Goal: Check status: Check status

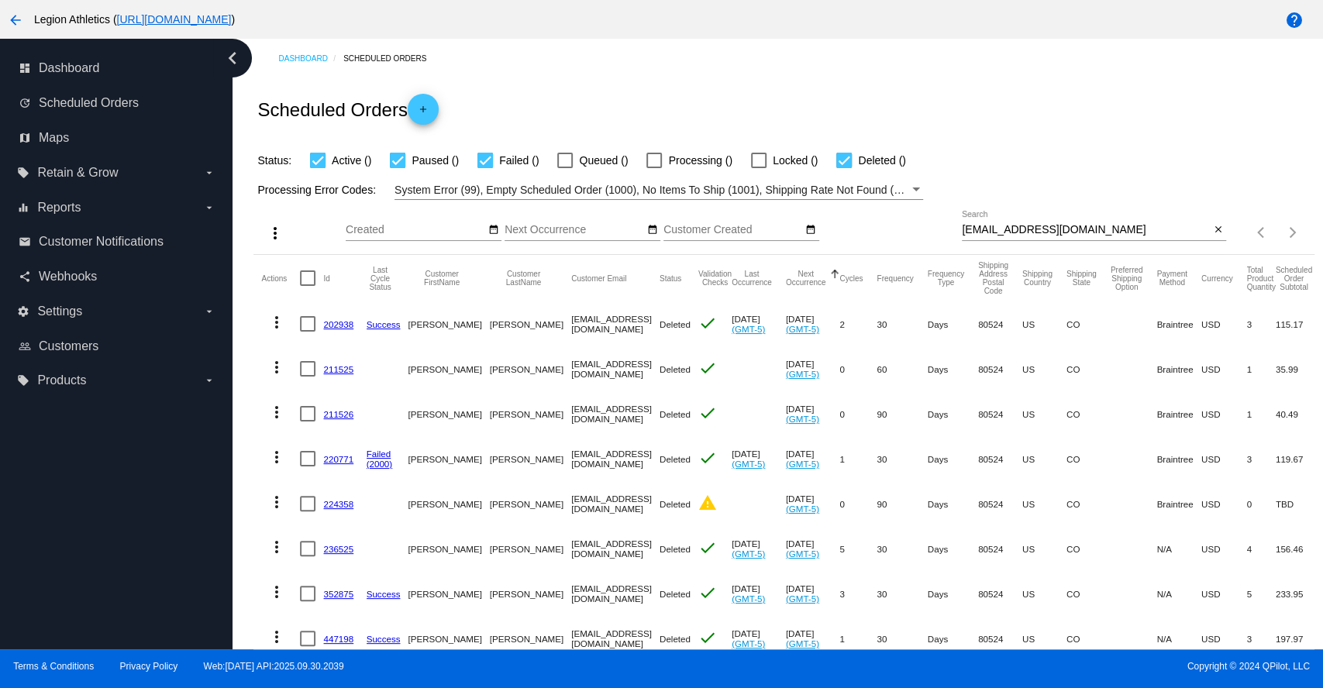
click at [1021, 222] on div "[EMAIL_ADDRESS][DOMAIN_NAME] Search" at bounding box center [1086, 226] width 248 height 30
paste input "[EMAIL_ADDRESS][DOMAIN_NAME]"
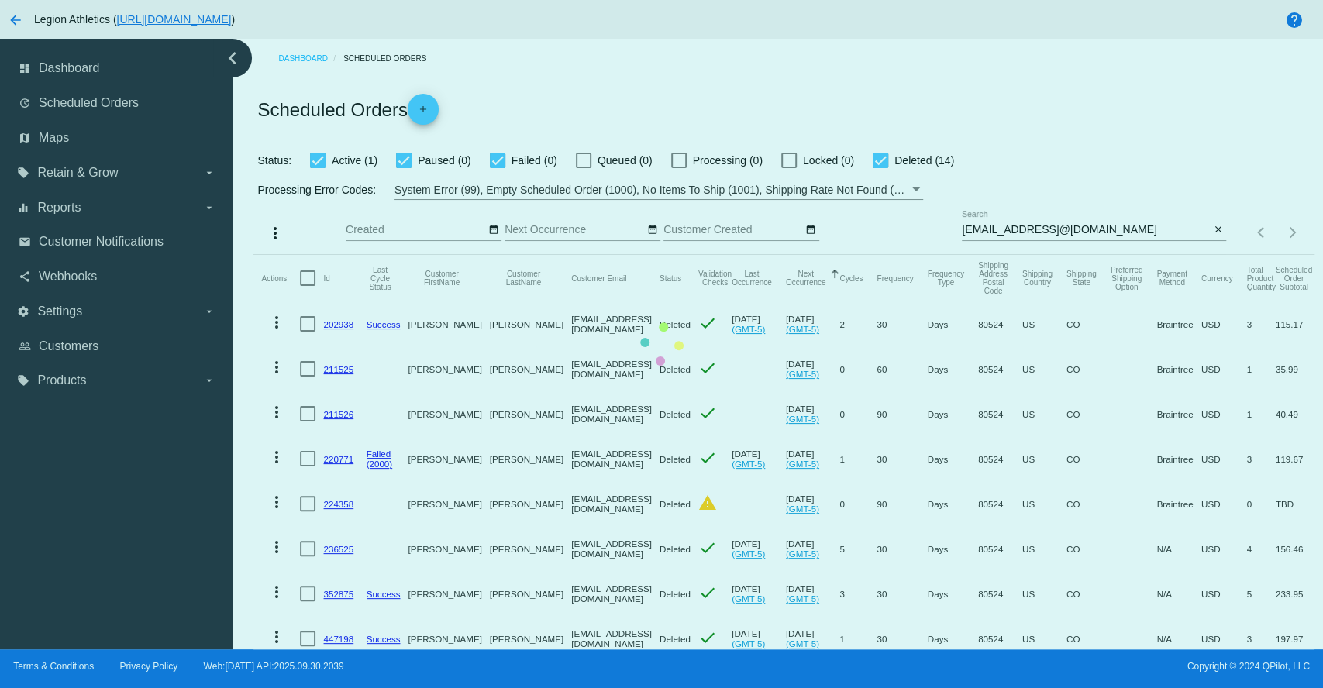
click at [1021, 255] on mat-table "Actions Id Last Cycle Status Customer FirstName Customer LastName Customer Emai…" at bounding box center [783, 615] width 1060 height 721
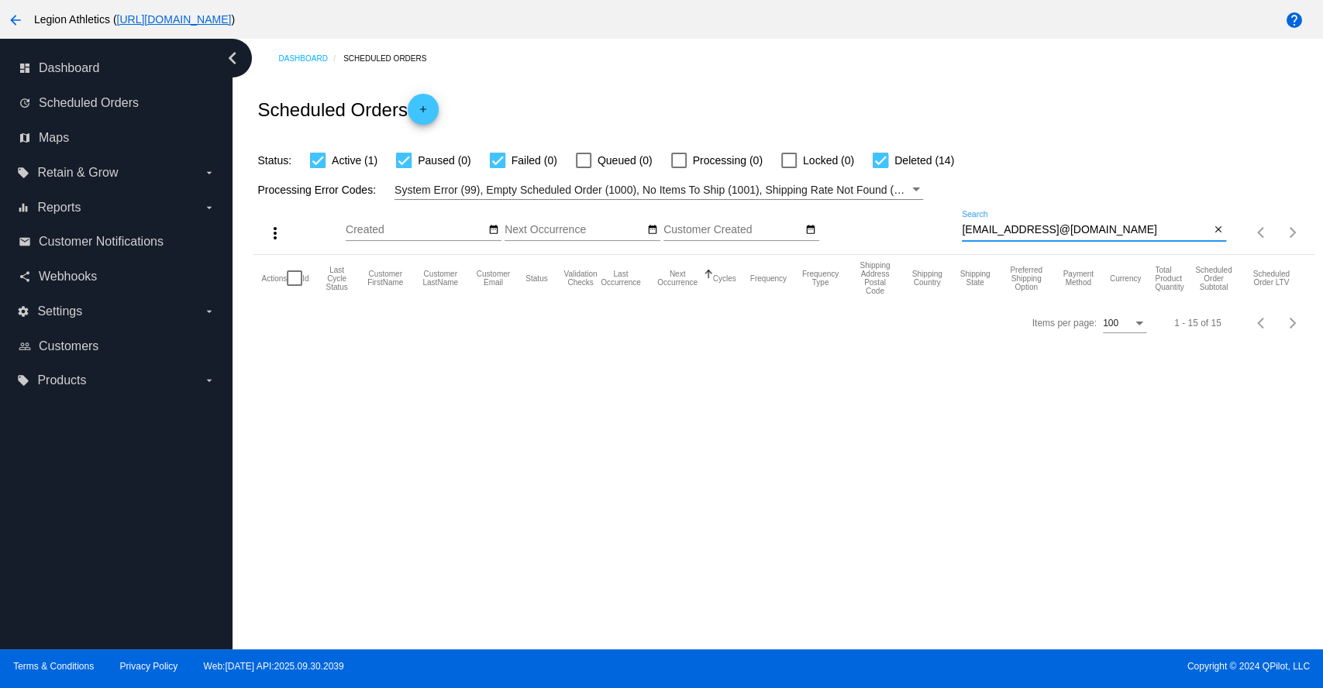
click at [1021, 231] on input "[EMAIL_ADDRESS]@[DOMAIN_NAME]" at bounding box center [1086, 230] width 248 height 12
paste input
type input "[EMAIL_ADDRESS][DOMAIN_NAME]"
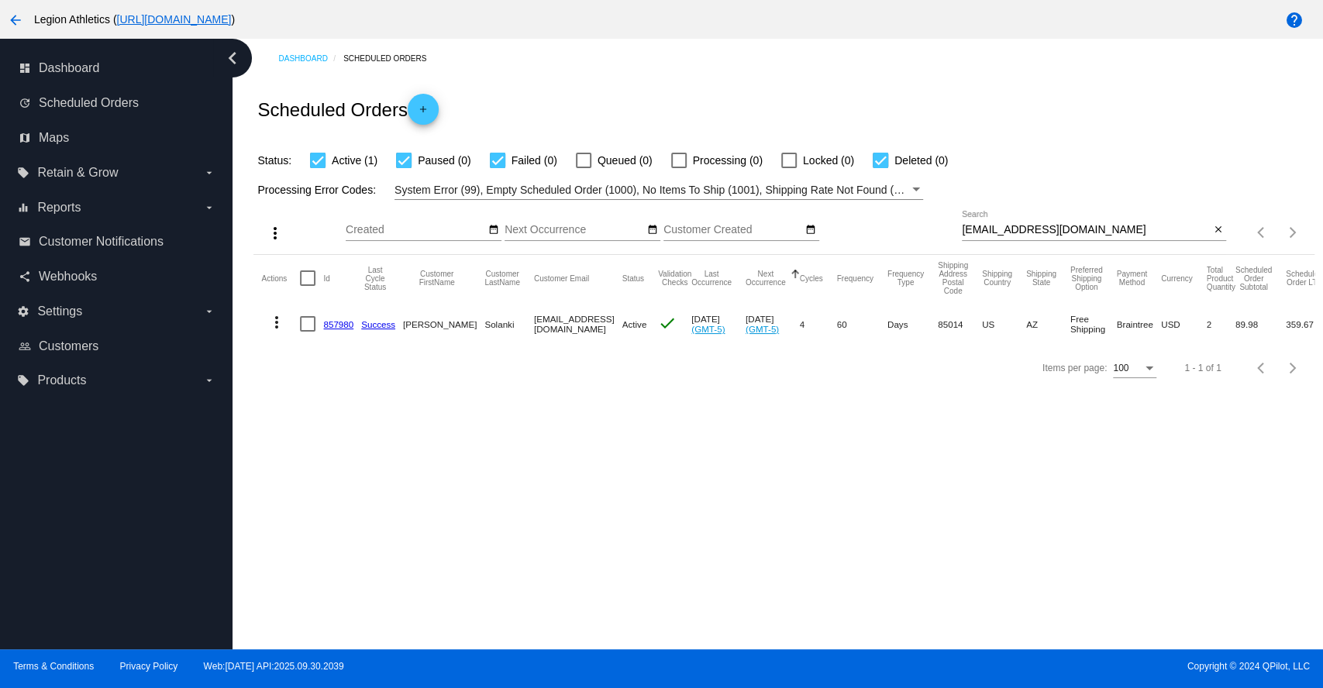
click at [334, 327] on link "857980" at bounding box center [338, 324] width 30 height 10
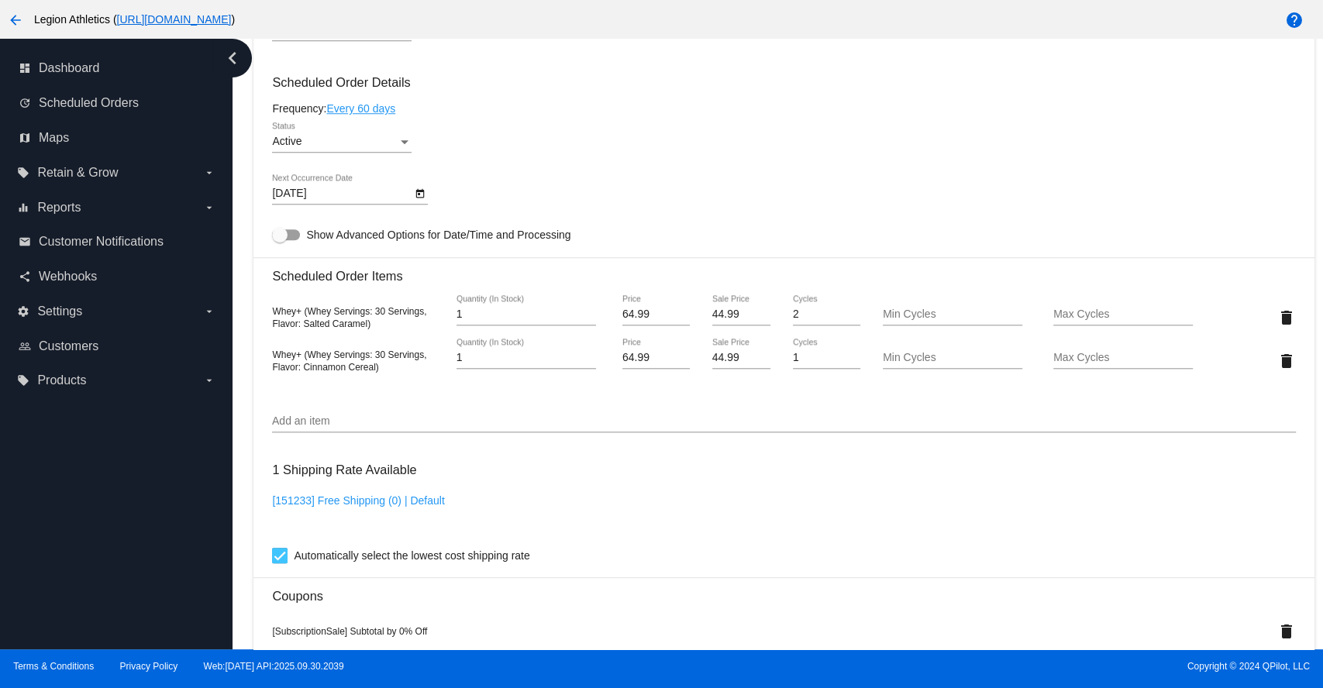
scroll to position [861, 0]
